Goal: Task Accomplishment & Management: Complete application form

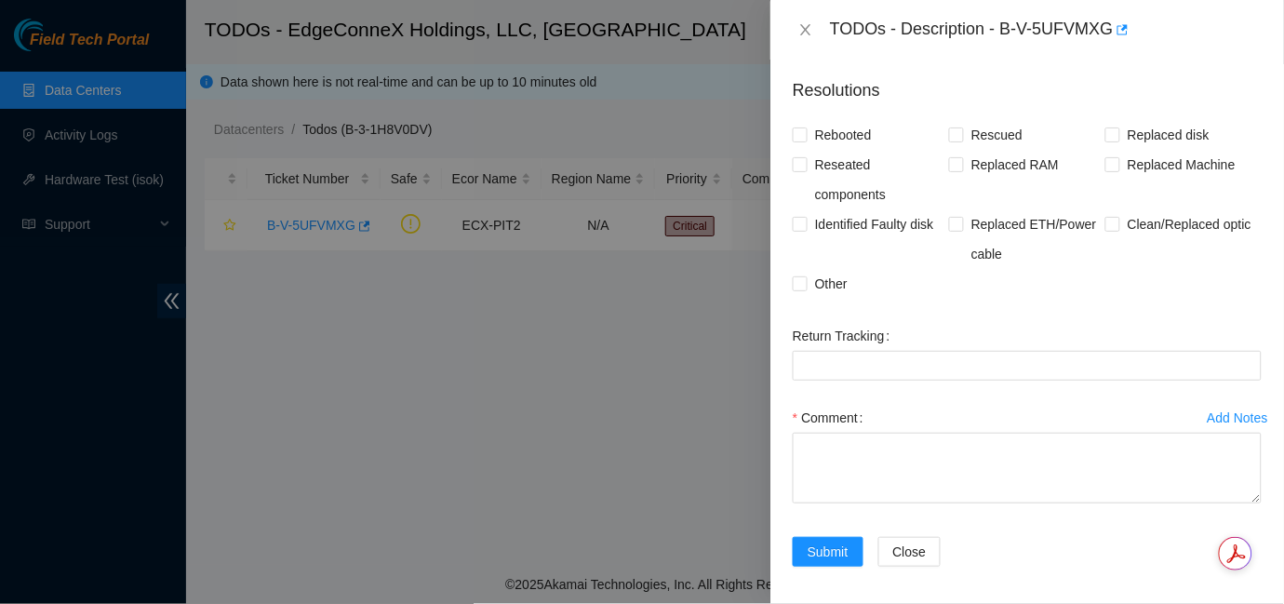
scroll to position [1060, 0]
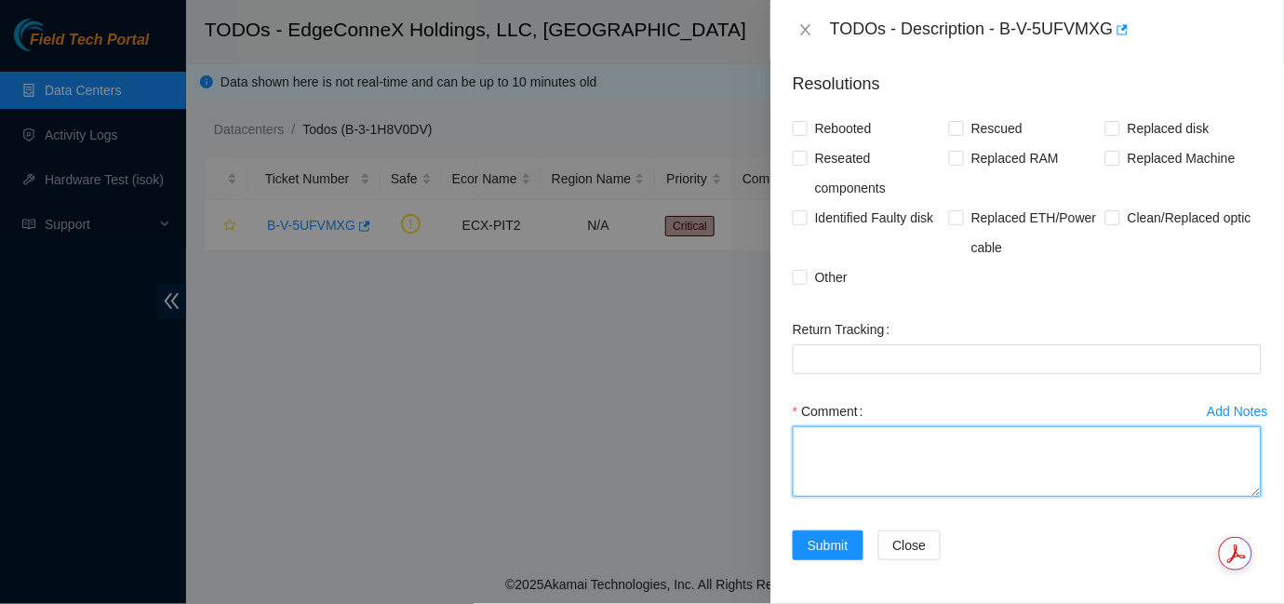
click at [940, 455] on textarea "Comment" at bounding box center [1027, 461] width 469 height 71
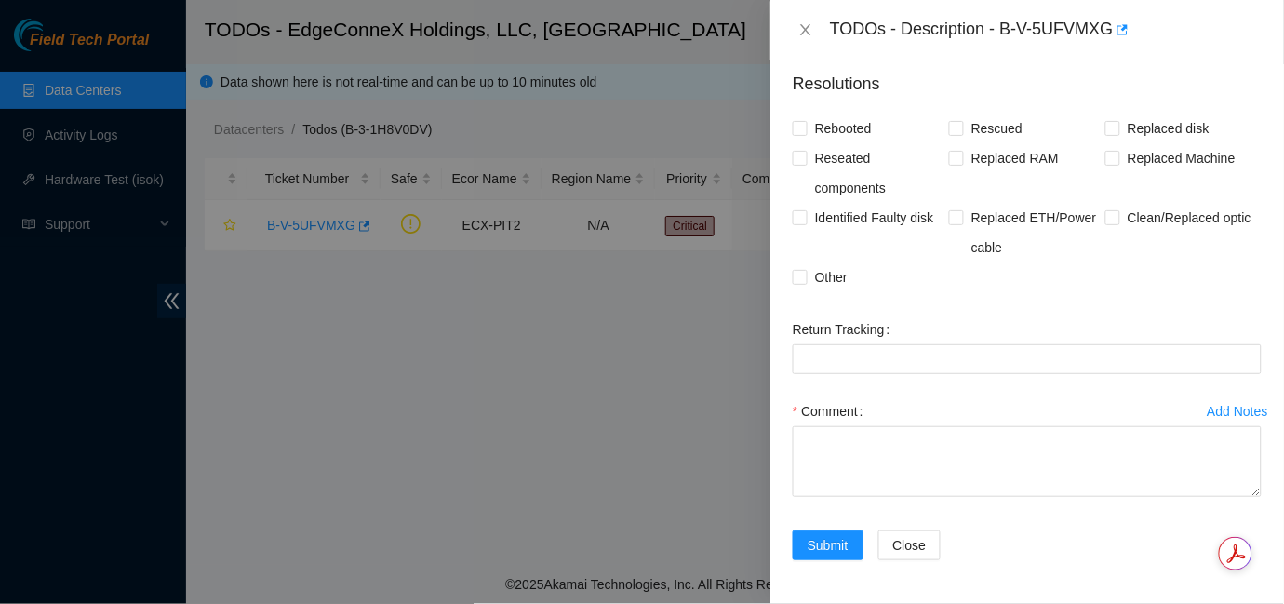
click at [609, 264] on div at bounding box center [642, 302] width 1284 height 604
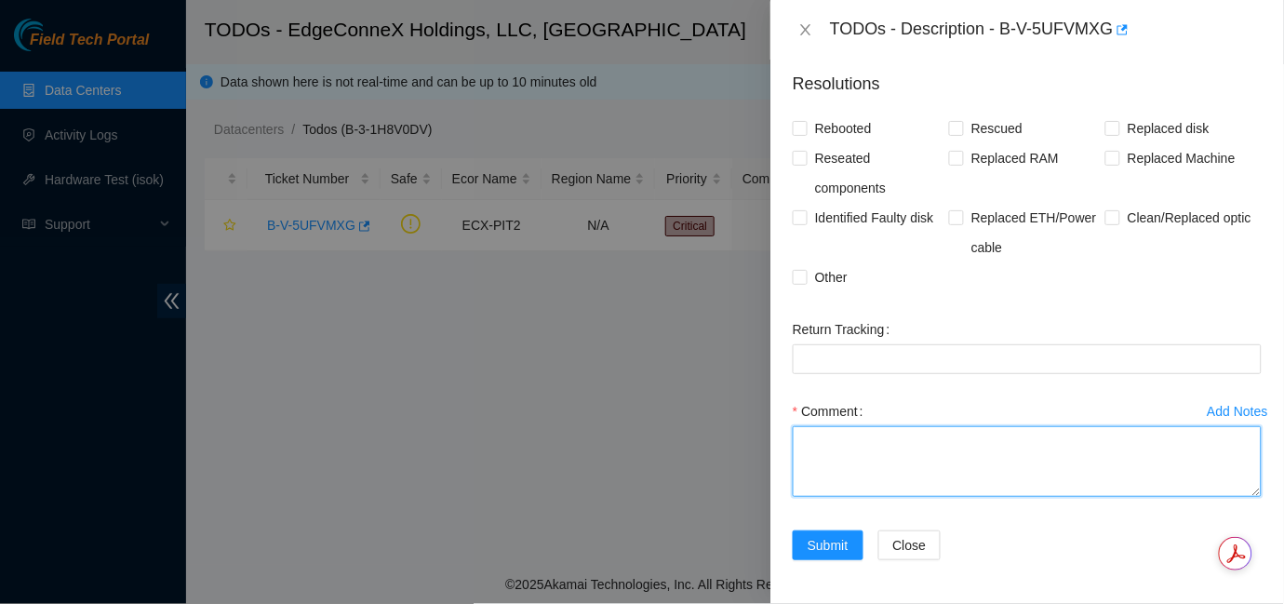
click at [845, 450] on textarea "Comment" at bounding box center [1027, 461] width 469 height 71
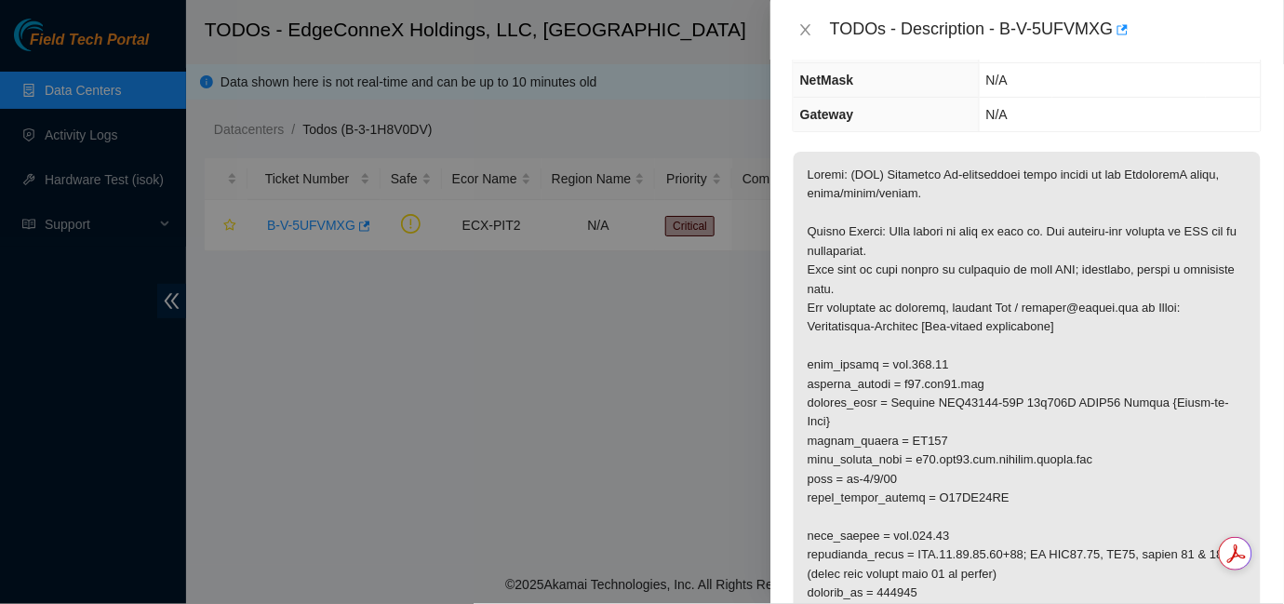
scroll to position [182, 0]
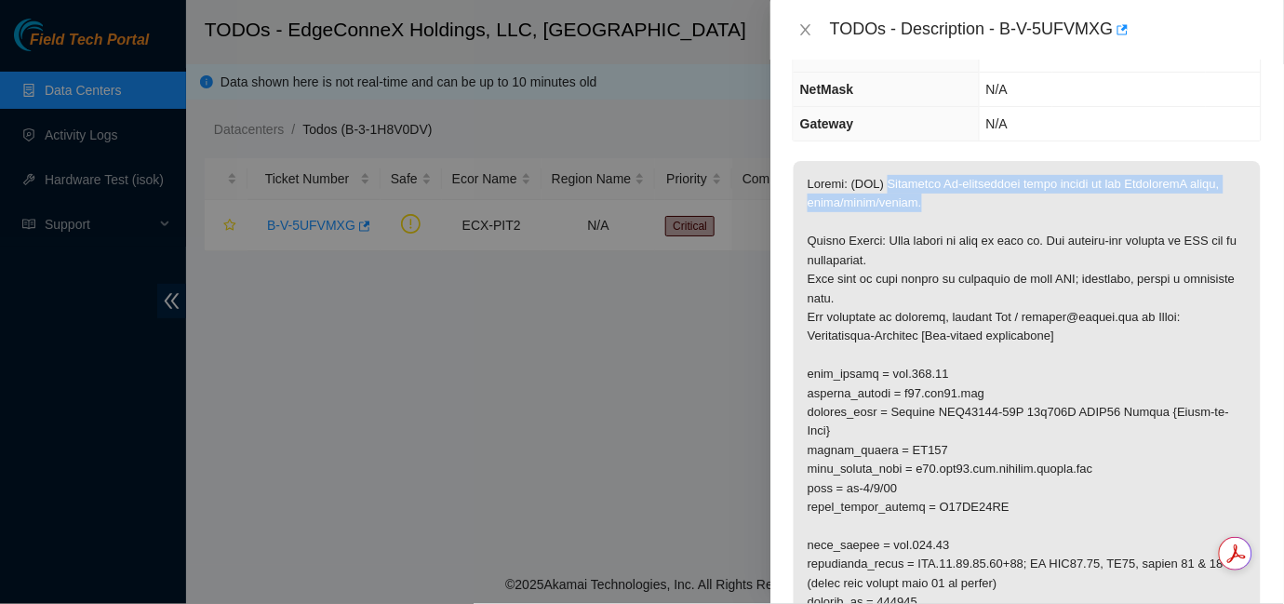
drag, startPoint x: 873, startPoint y: 185, endPoint x: 913, endPoint y: 203, distance: 43.7
click at [913, 203] on p at bounding box center [1027, 488] width 467 height 655
copy p "Normalize Bi-directional loops placed at the EdgeconneX panel, scope/clean/rese…"
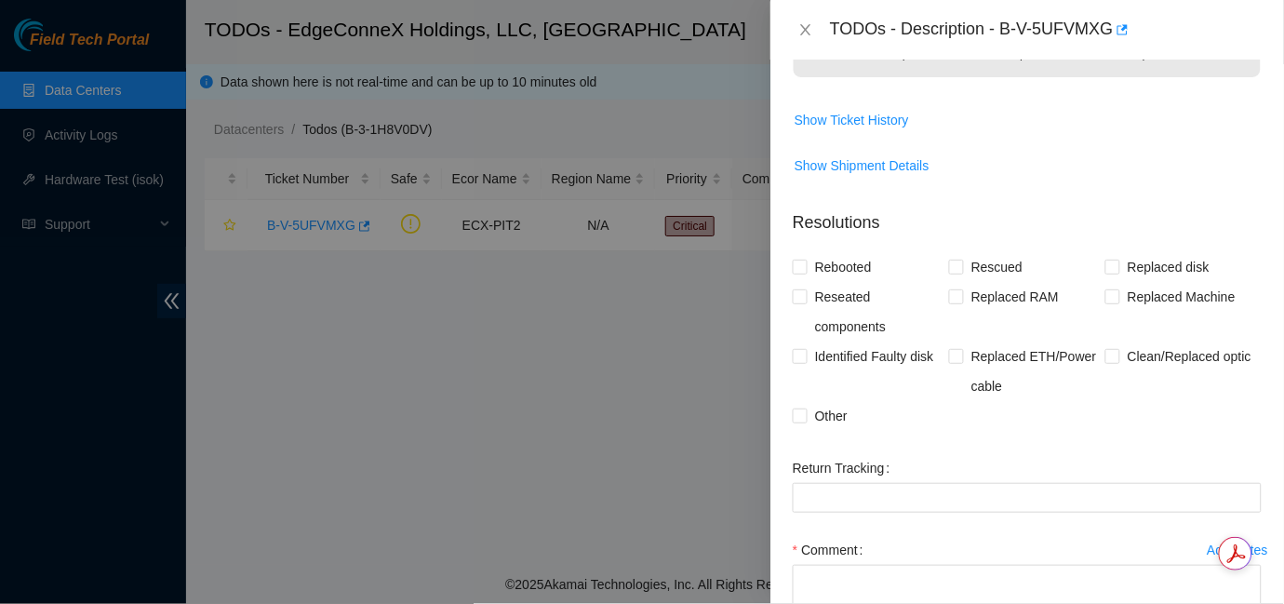
scroll to position [1011, 0]
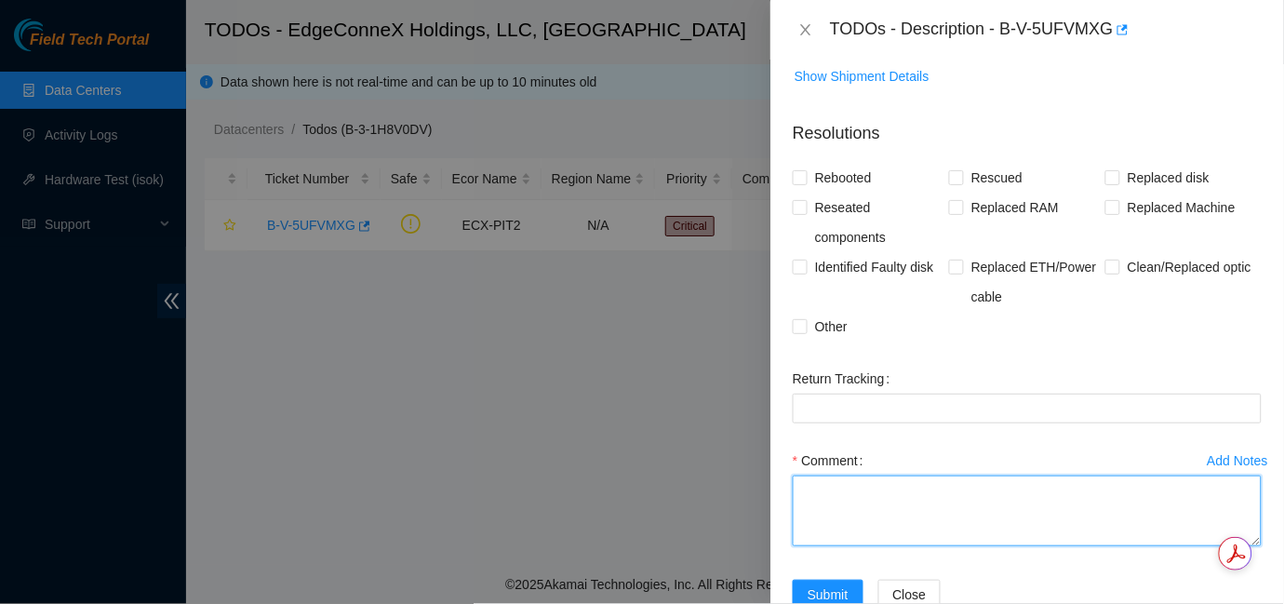
click at [894, 506] on textarea "Comment" at bounding box center [1027, 510] width 469 height 71
paste textarea "Tasks have been completed as requested: normalized bi-directional loops have be…"
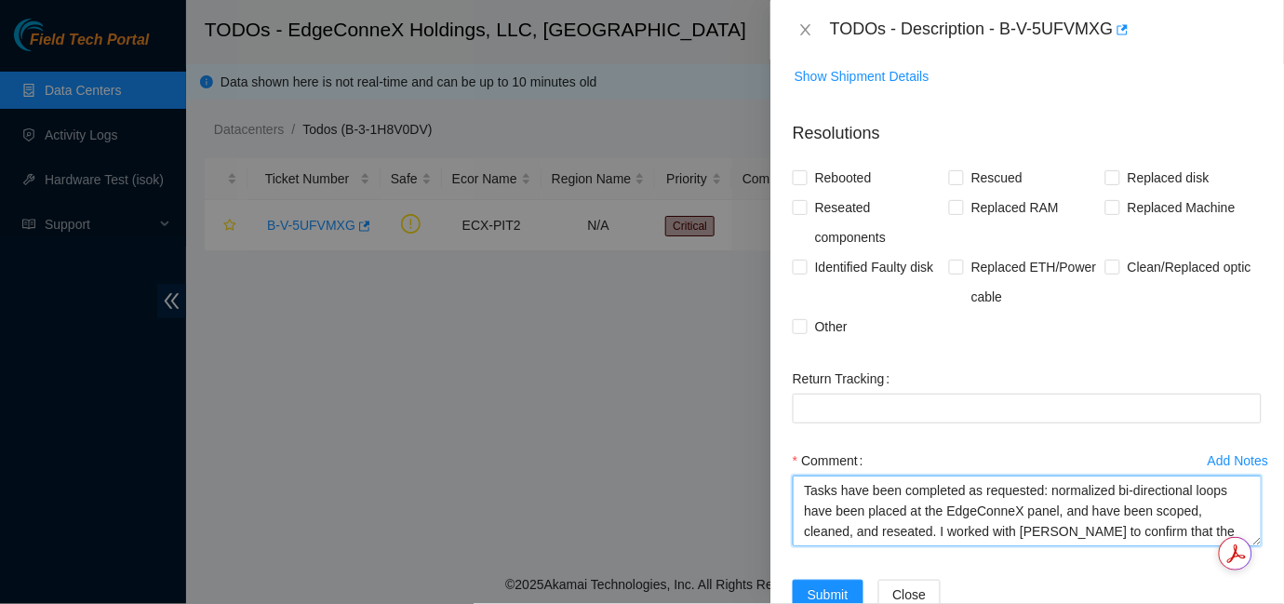
scroll to position [15, 0]
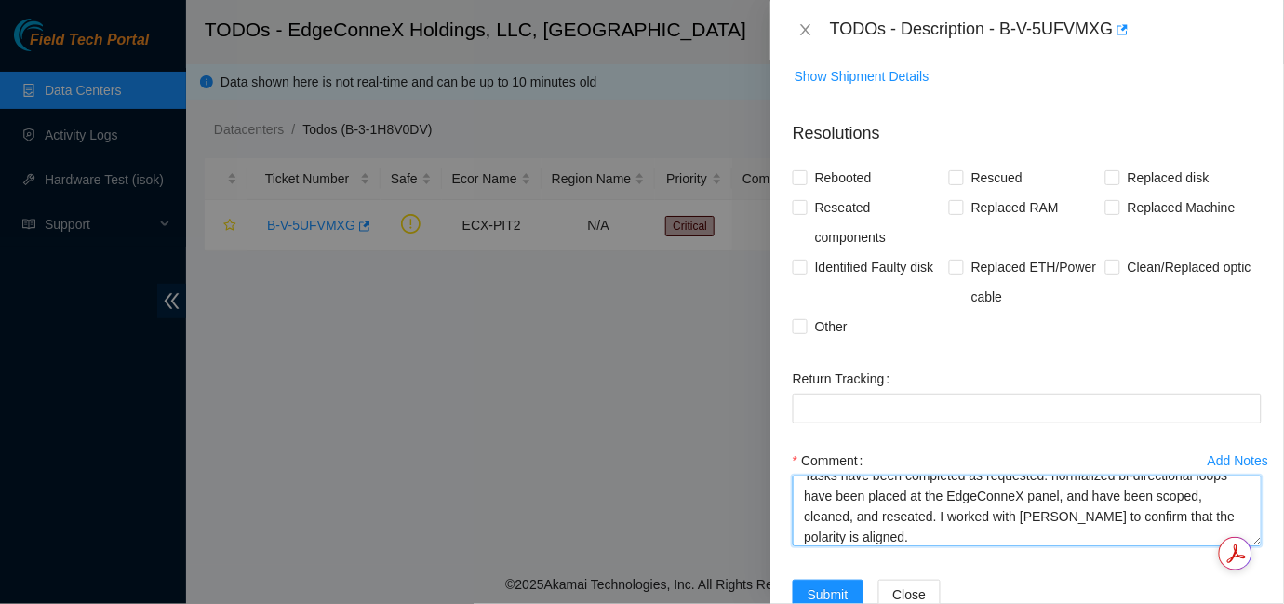
type textarea "Tasks have been completed as requested: normalized bi-directional loops have be…"
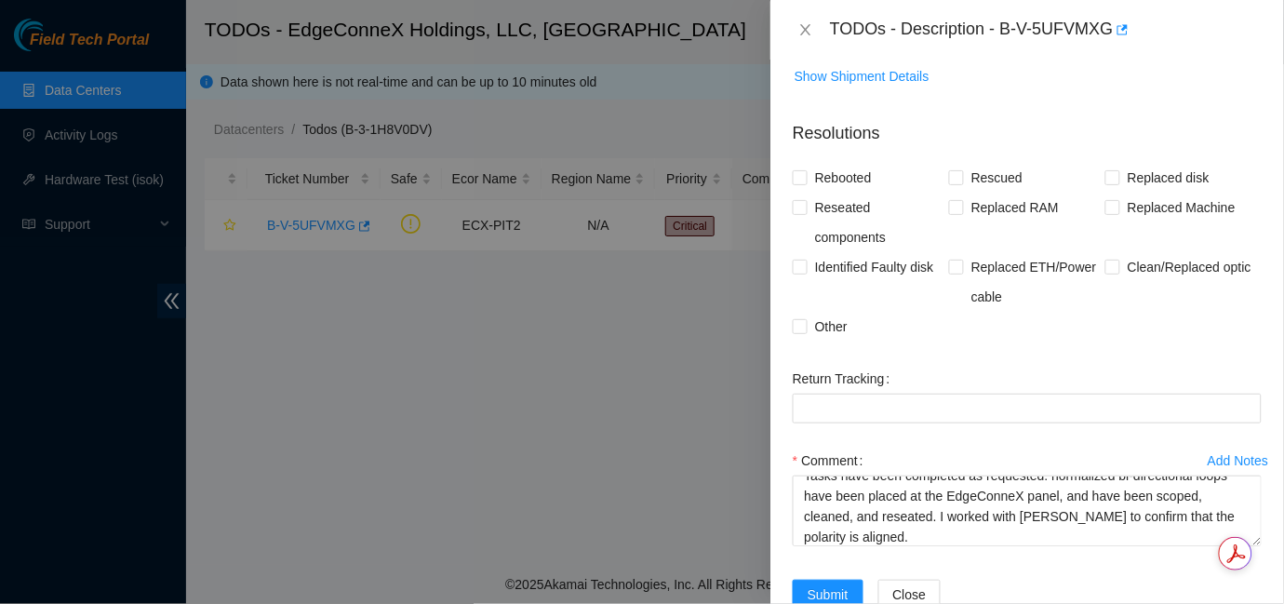
scroll to position [1060, 0]
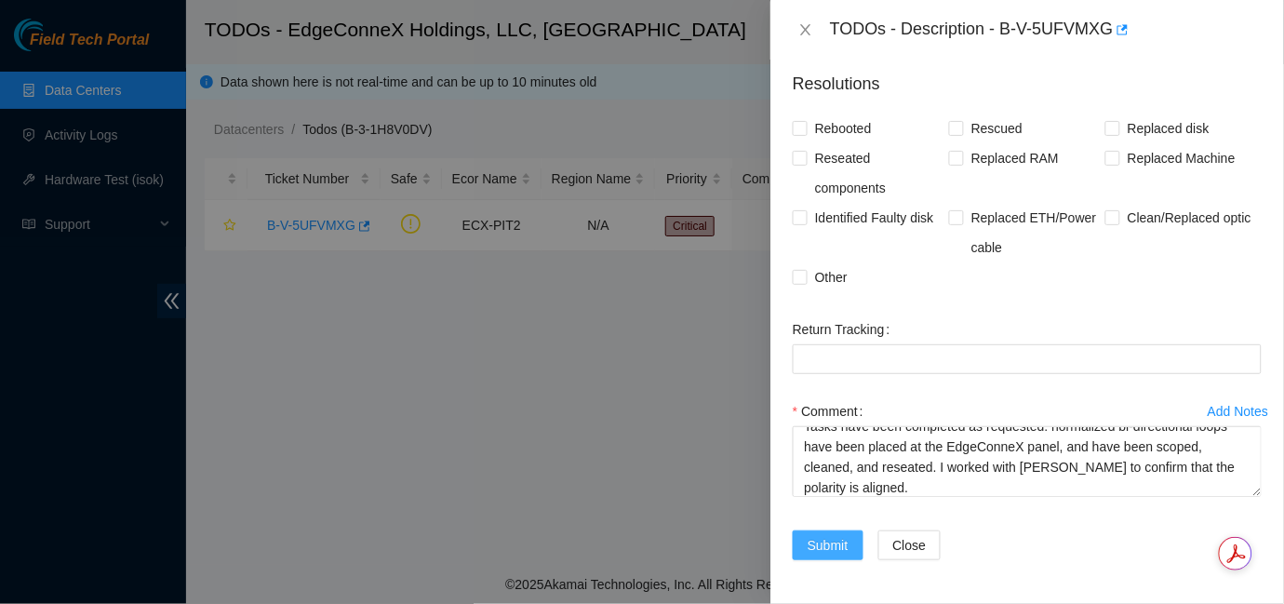
click at [817, 540] on span "Submit" at bounding box center [828, 545] width 41 height 20
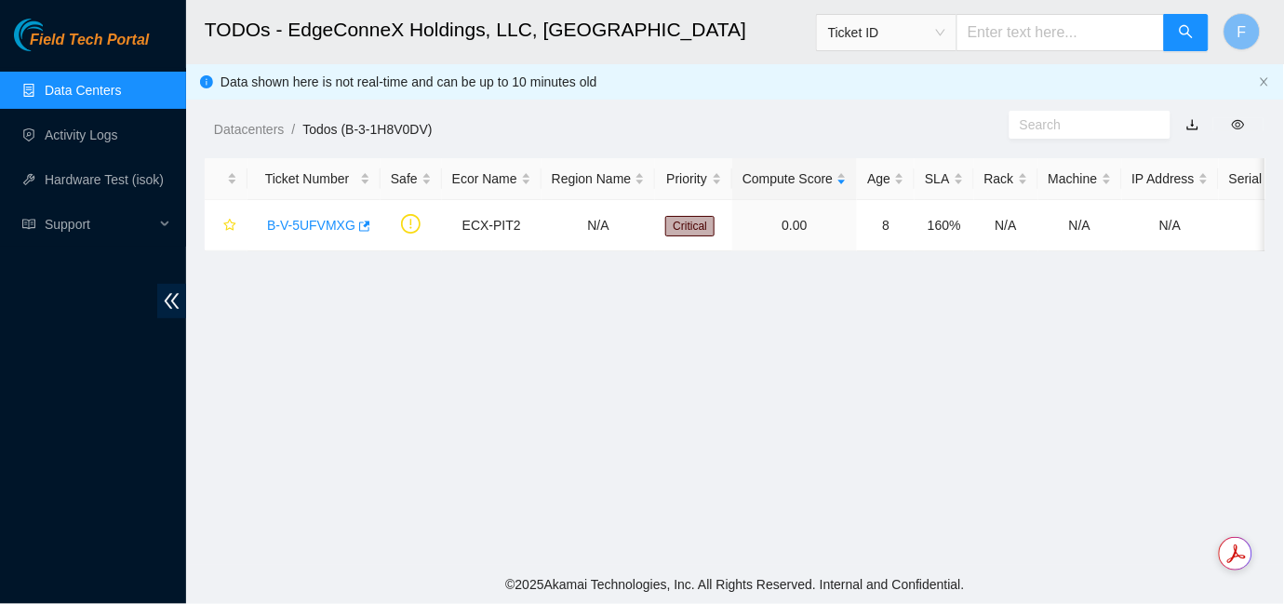
scroll to position [516, 0]
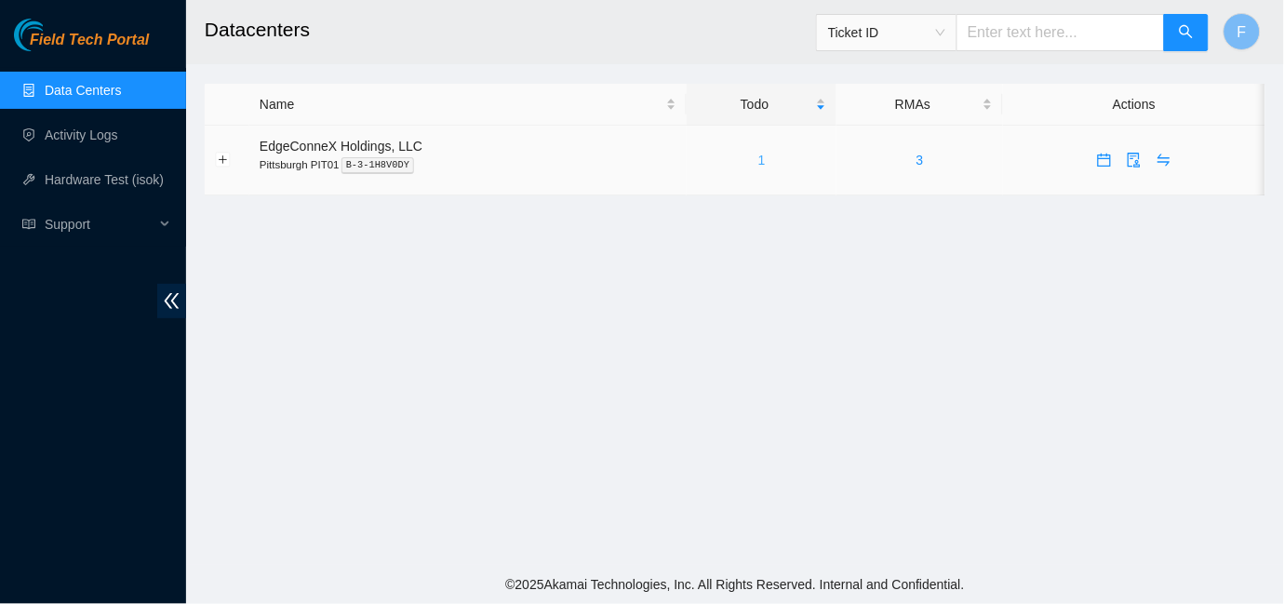
click at [758, 159] on link "1" at bounding box center [761, 160] width 7 height 15
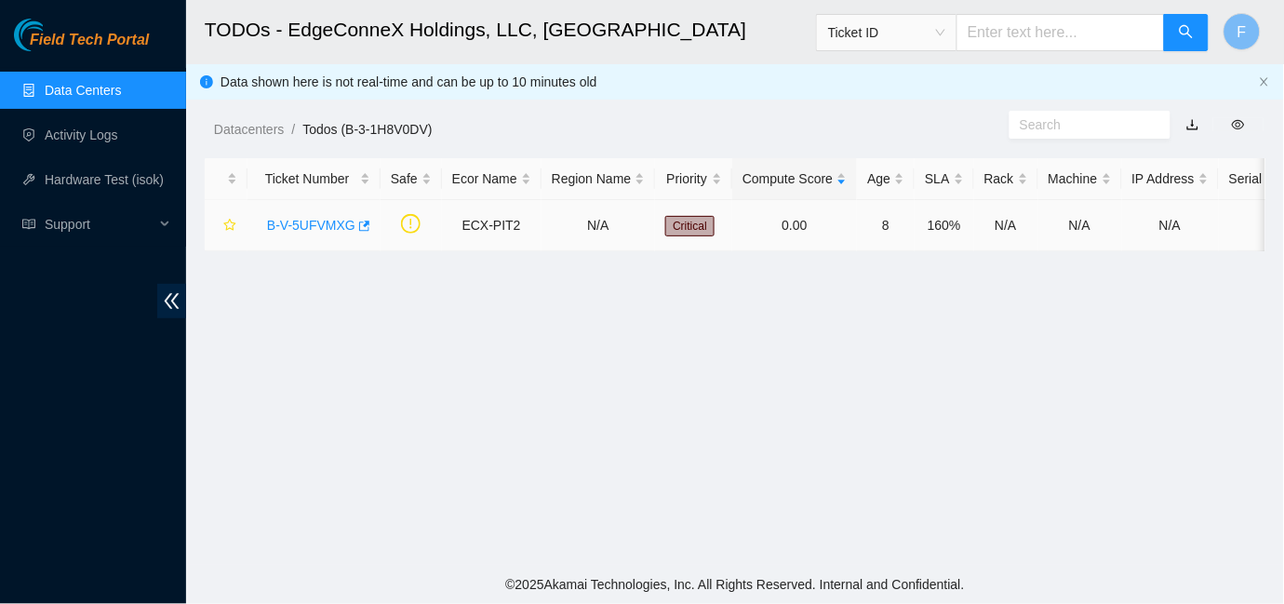
click at [321, 225] on link "B-V-5UFVMXG" at bounding box center [311, 225] width 88 height 15
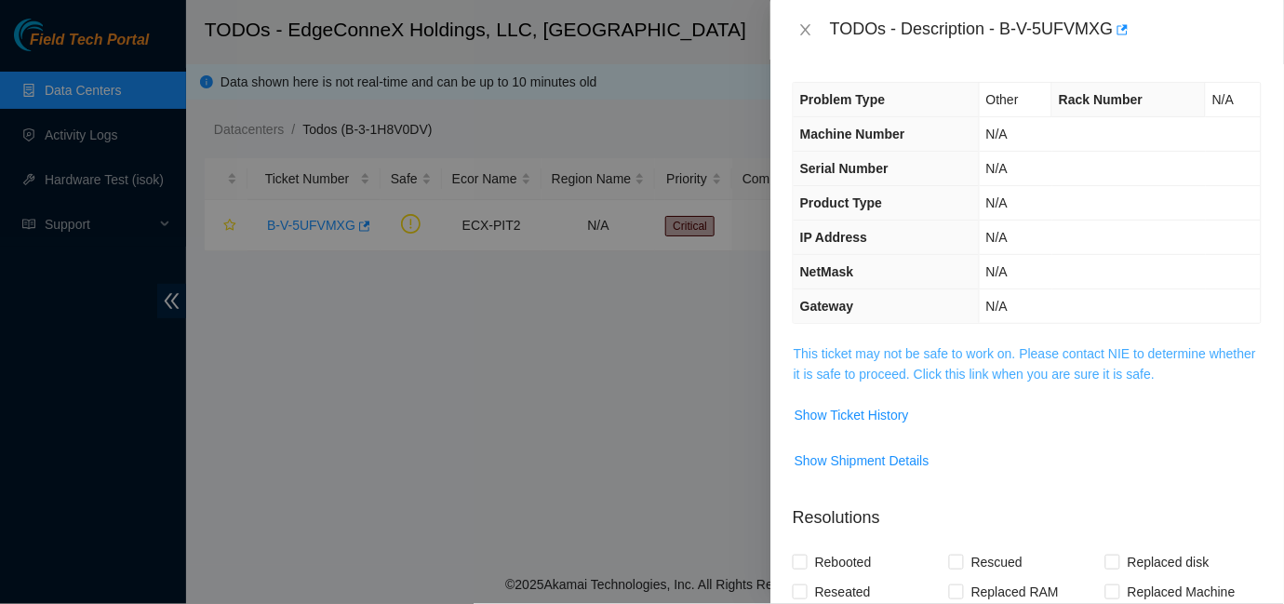
click at [1025, 353] on link "This ticket may not be safe to work on. Please contact NIE to determine whether…" at bounding box center [1025, 363] width 462 height 35
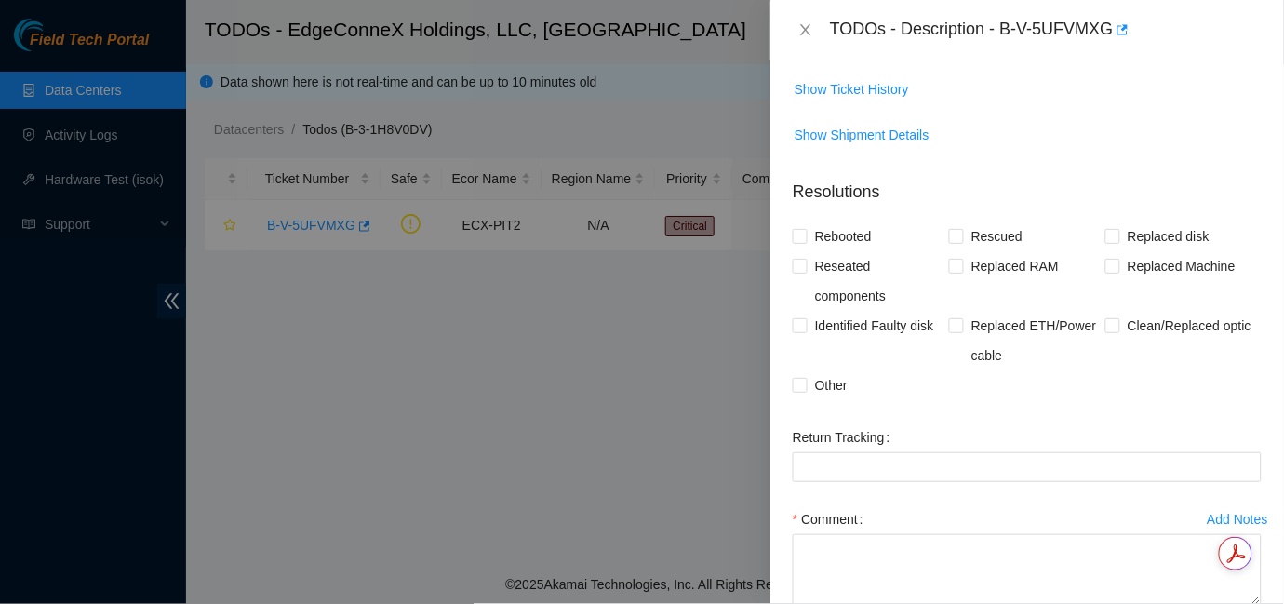
scroll to position [1060, 0]
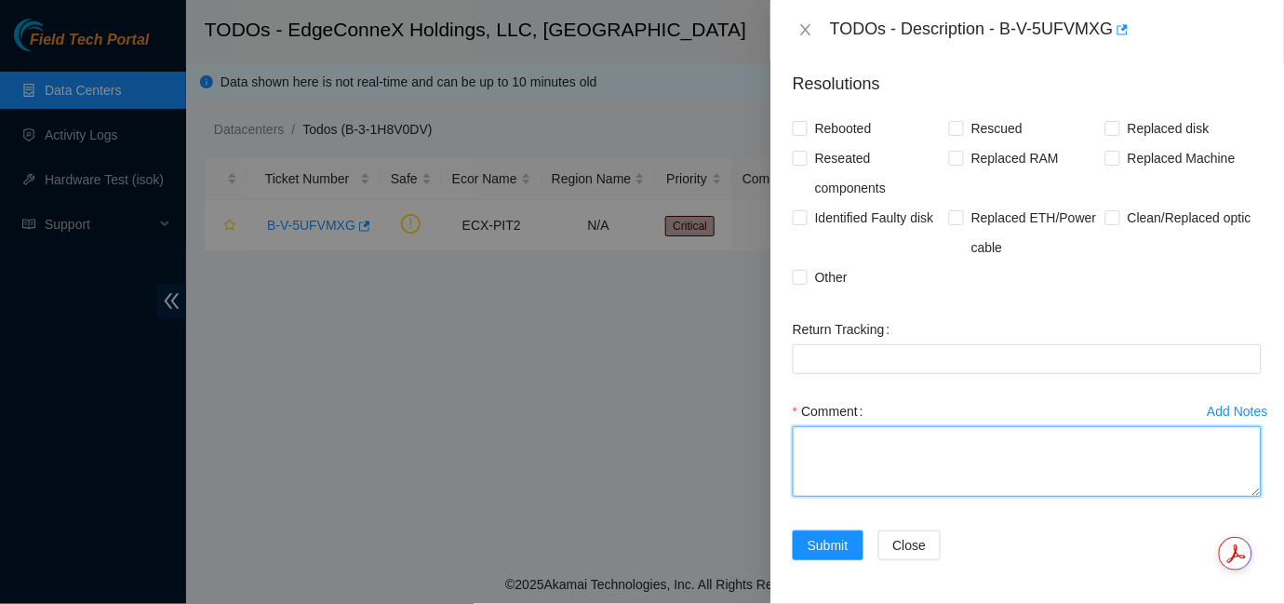
click at [883, 435] on textarea "Comment" at bounding box center [1027, 461] width 469 height 71
paste textarea "Tasks have been completed as requested: normalized bi-directional loops have be…"
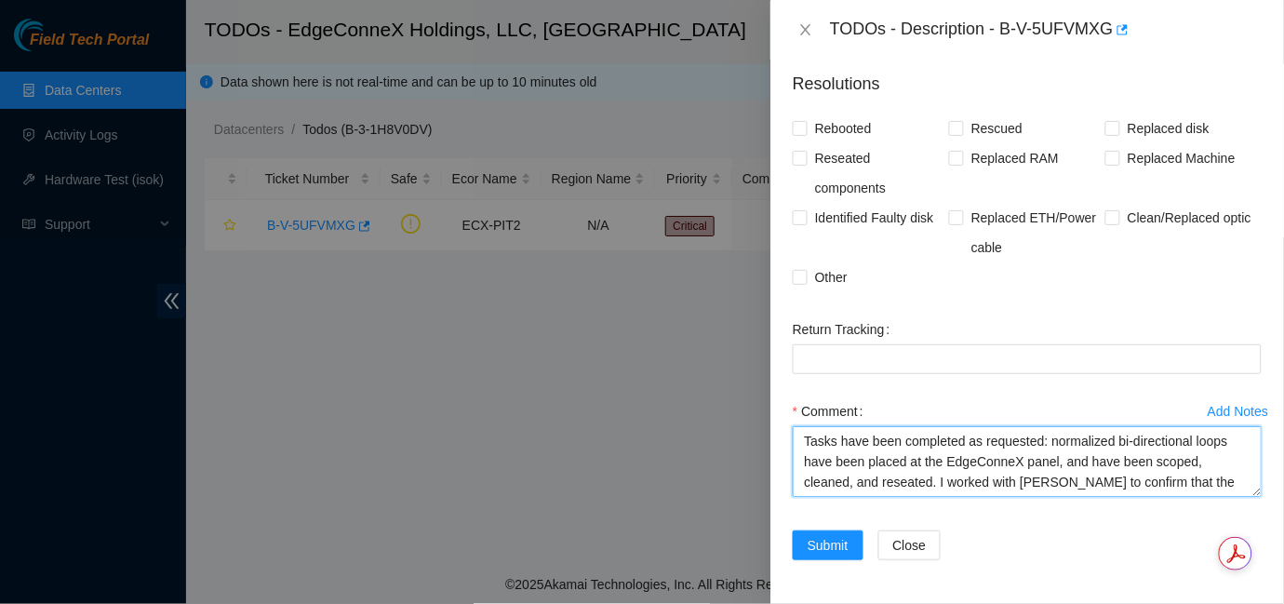
scroll to position [15, 0]
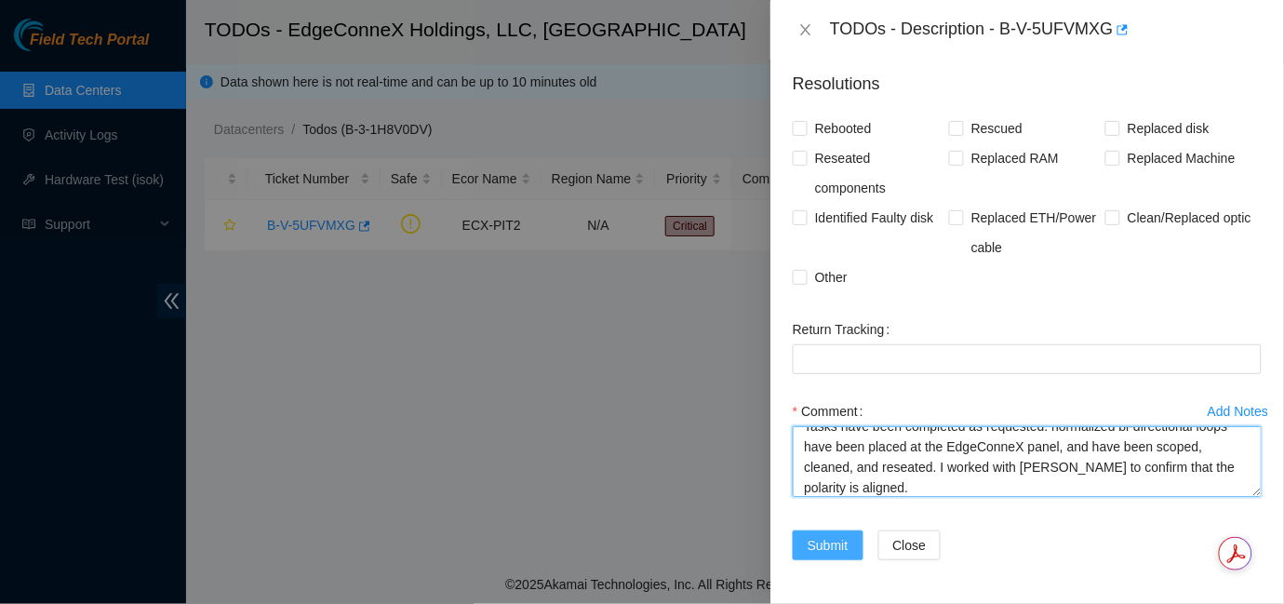
type textarea "Tasks have been completed as requested: normalized bi-directional loops have be…"
click at [830, 545] on span "Submit" at bounding box center [828, 545] width 41 height 20
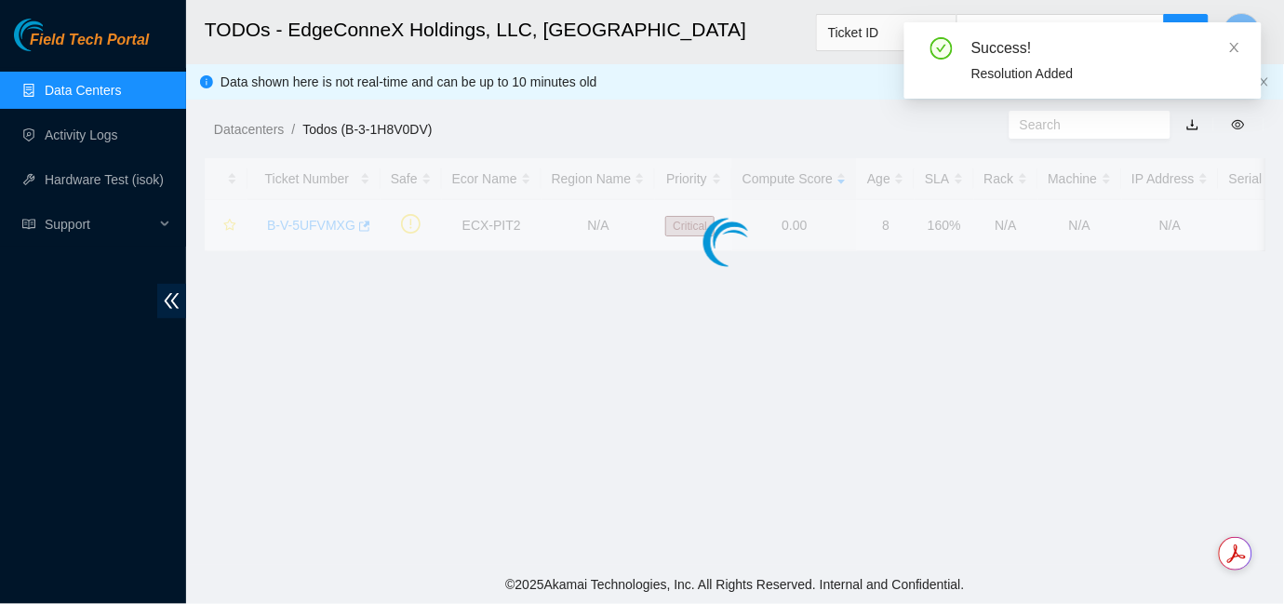
scroll to position [516, 0]
